Goal: Task Accomplishment & Management: Use online tool/utility

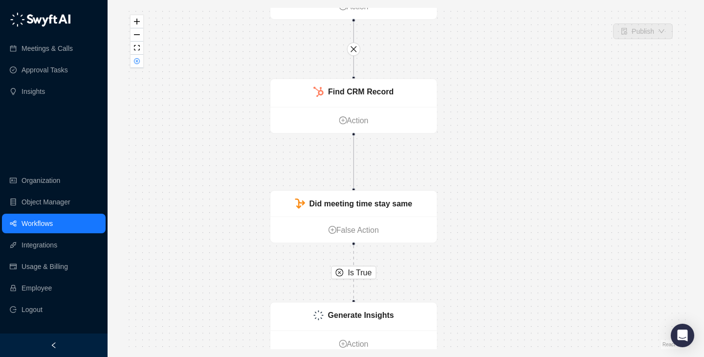
drag, startPoint x: 476, startPoint y: 131, endPoint x: 476, endPoint y: 183, distance: 52.3
click at [476, 183] on div "Is True Delay Workflow Action CRM Record Created Action Generate Recap Send Tim…" at bounding box center [405, 178] width 565 height 341
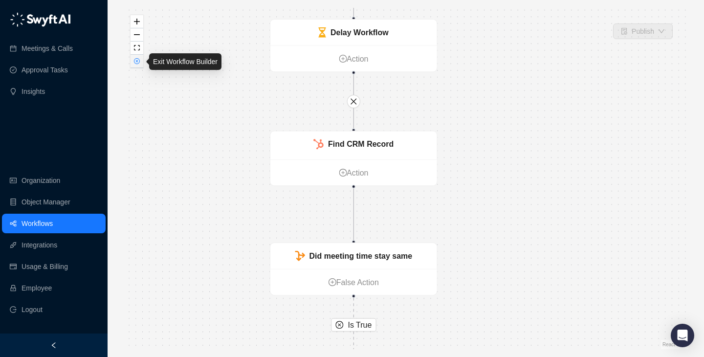
click at [131, 60] on button "button" at bounding box center [137, 61] width 13 height 13
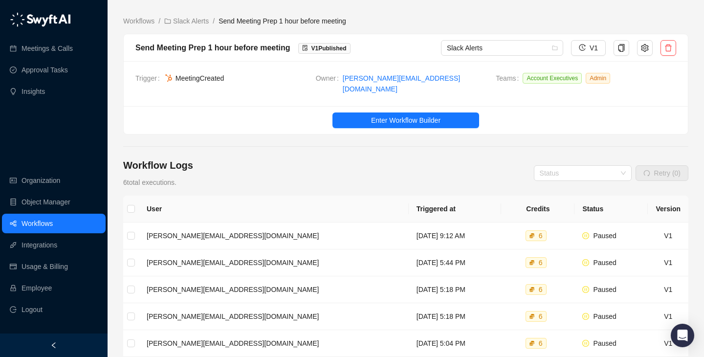
click at [365, 158] on div "Workflow Logs 6 total executions. Status Retry (0)" at bounding box center [405, 172] width 565 height 29
click at [144, 20] on link "Workflows" at bounding box center [138, 21] width 35 height 11
